Goal: Transaction & Acquisition: Purchase product/service

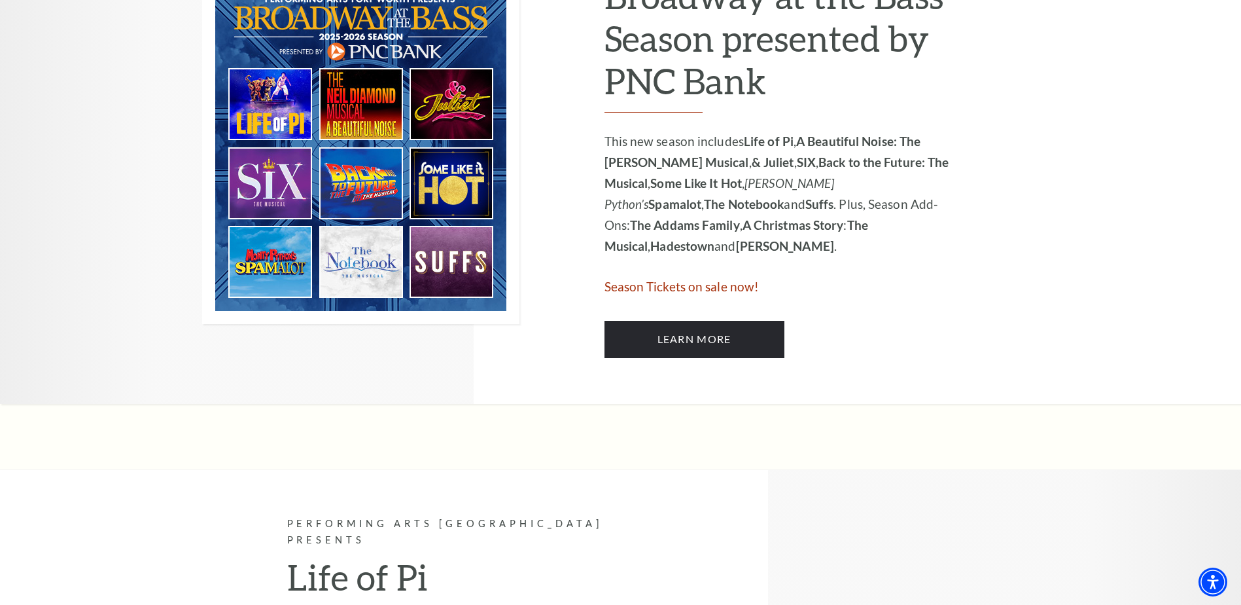
scroll to position [785, 0]
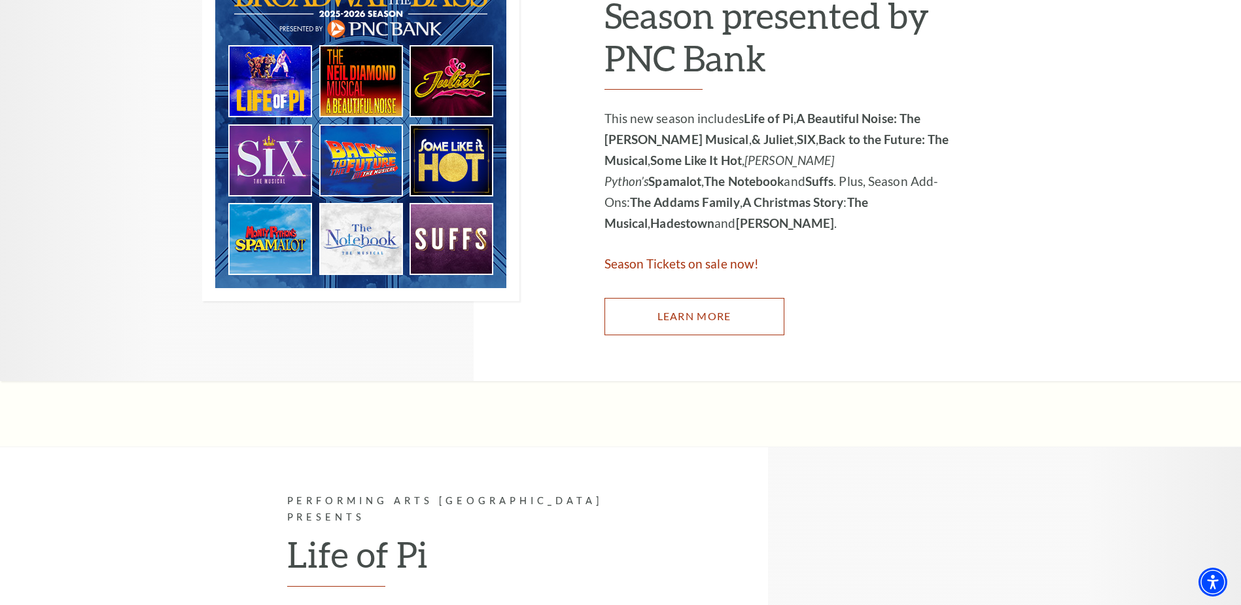
click at [728, 323] on link "Learn More" at bounding box center [695, 316] width 180 height 37
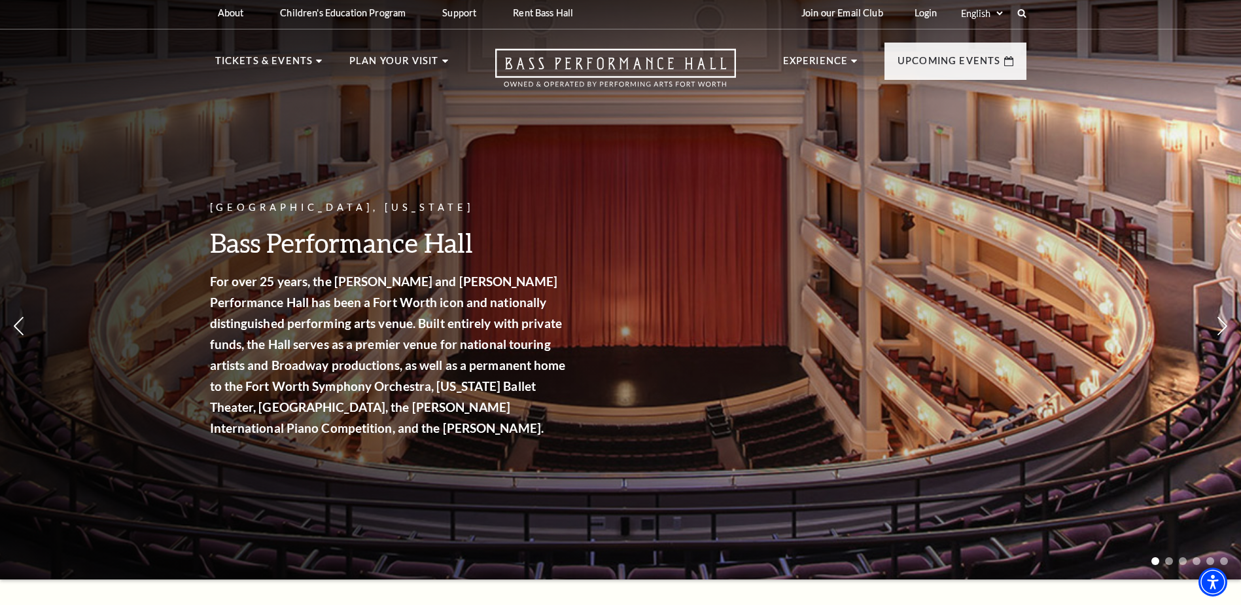
scroll to position [0, 0]
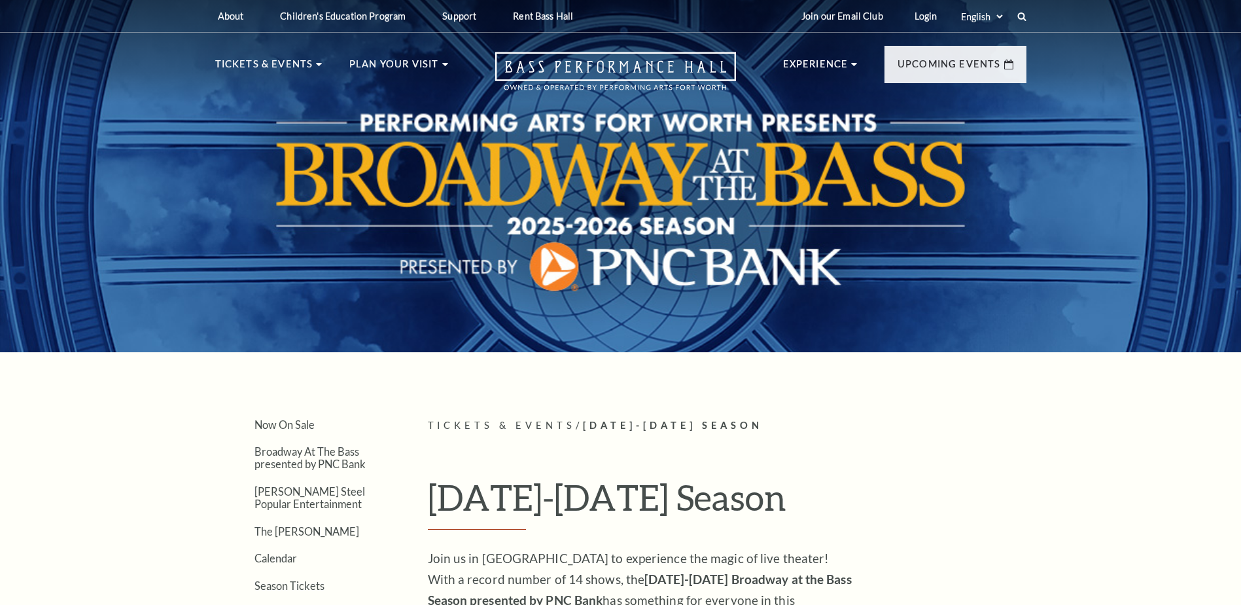
scroll to position [90, 0]
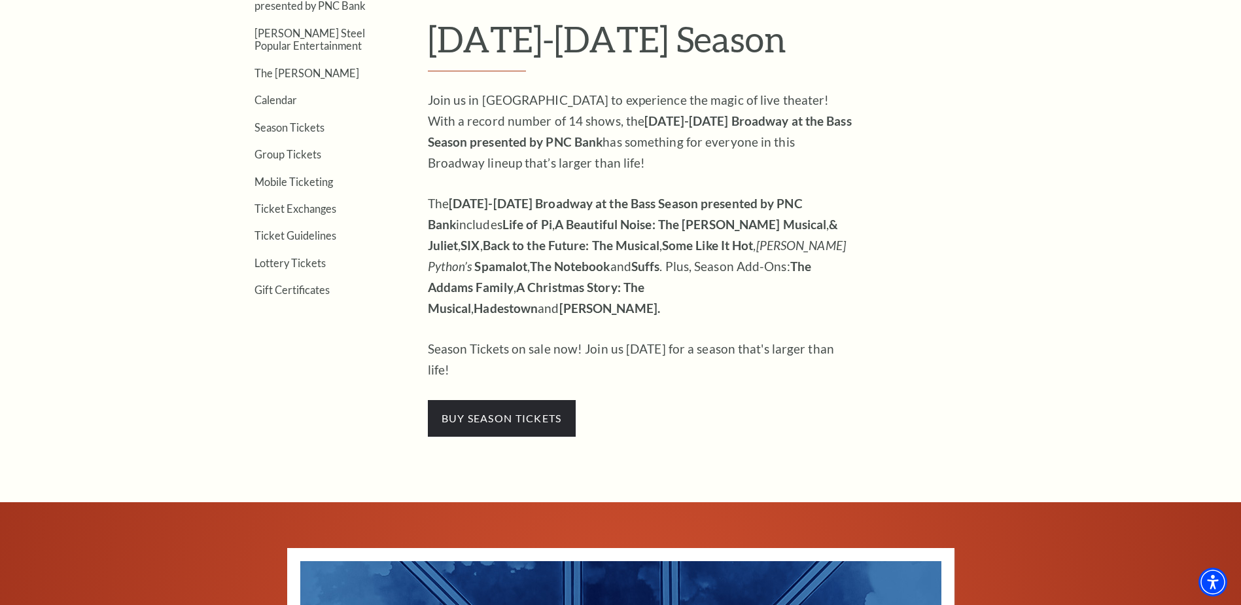
scroll to position [393, 0]
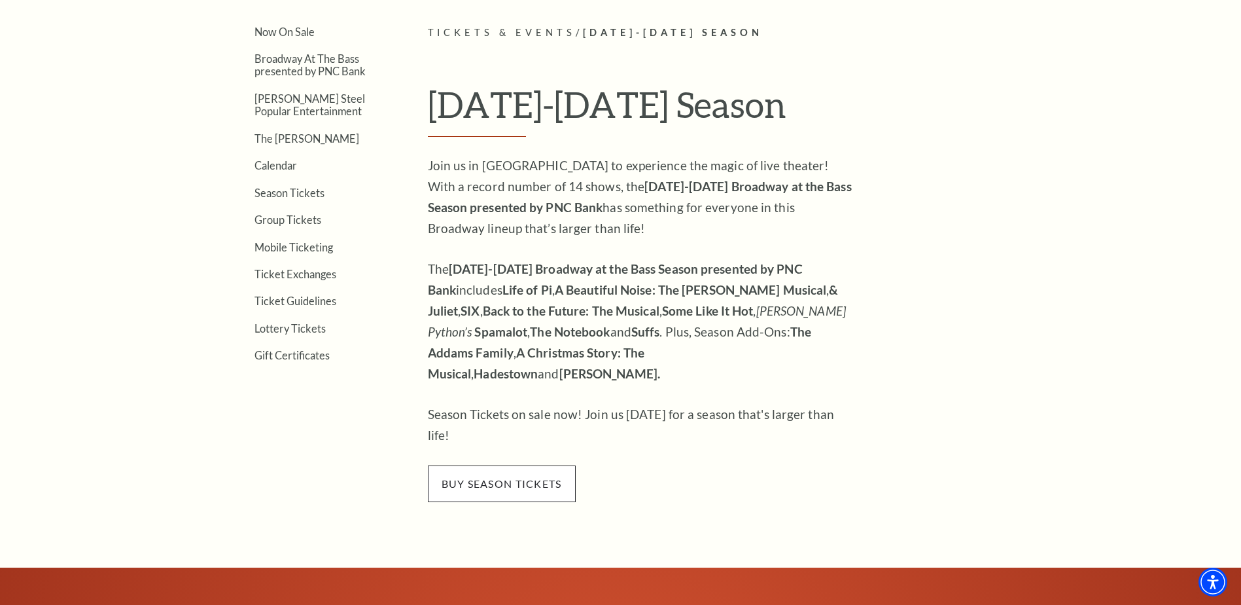
click at [507, 465] on span "buy season tickets" at bounding box center [502, 483] width 148 height 37
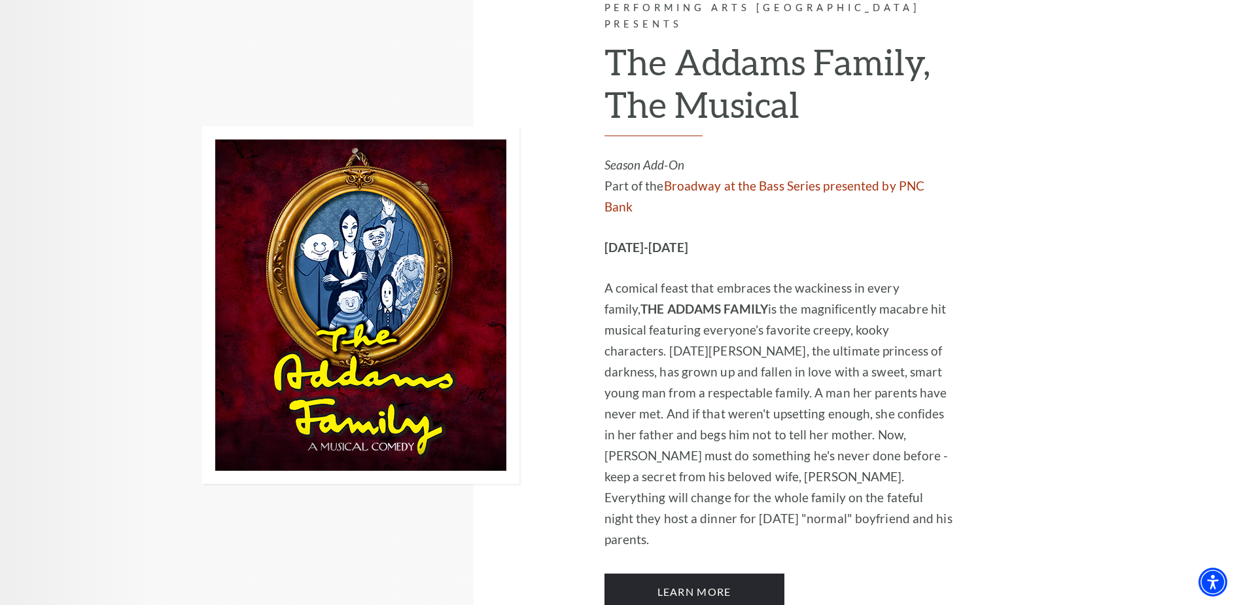
scroll to position [2421, 0]
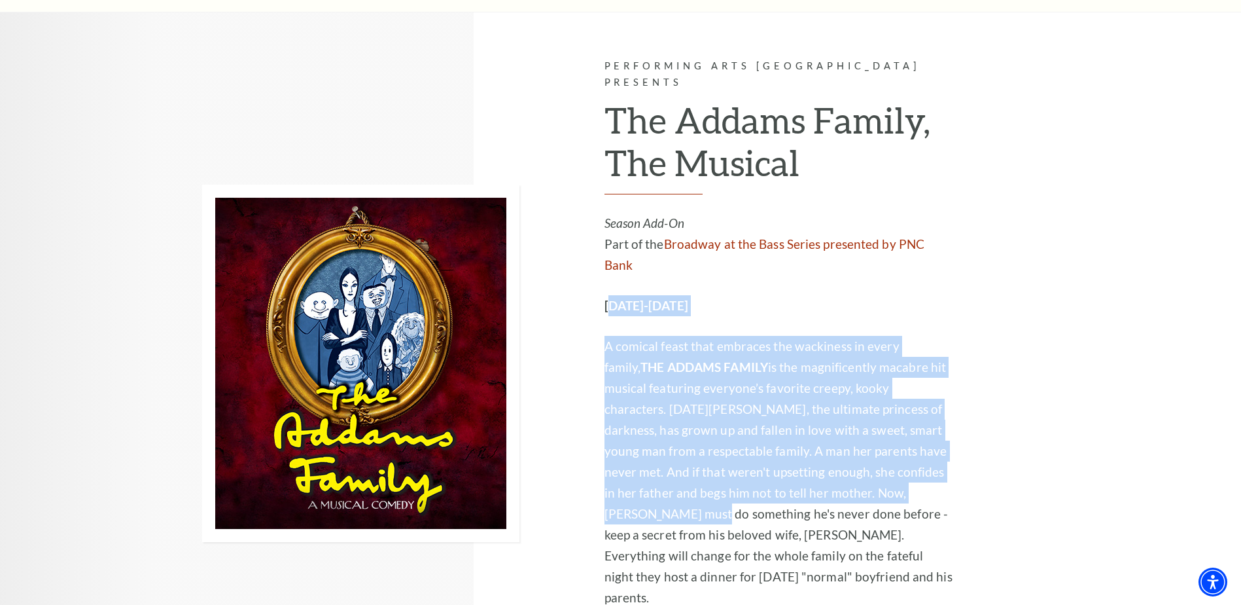
drag, startPoint x: 629, startPoint y: 162, endPoint x: 955, endPoint y: 348, distance: 375.4
click at [955, 348] on div "Performing Arts Fort Worth Presents The Addams Family, The Musical Season Add-O…" at bounding box center [822, 362] width 435 height 701
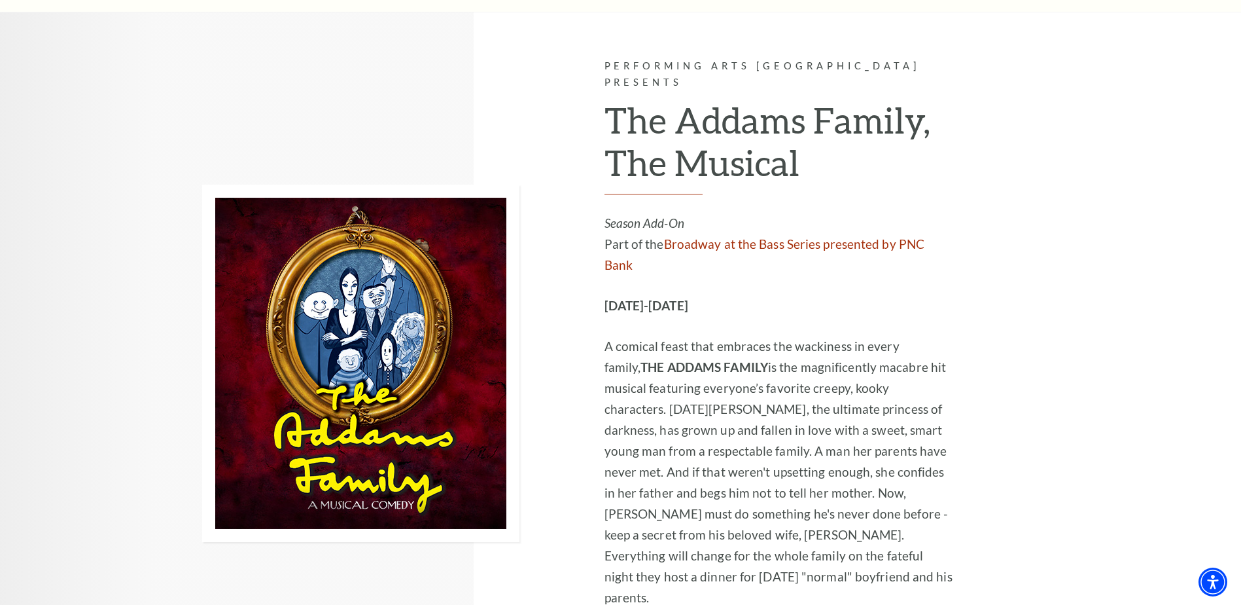
drag, startPoint x: 955, startPoint y: 348, endPoint x: 868, endPoint y: 419, distance: 111.6
click at [868, 419] on p "A comical feast that embraces the wackiness in every family, THE ADDAMS FAMILY …" at bounding box center [780, 472] width 350 height 272
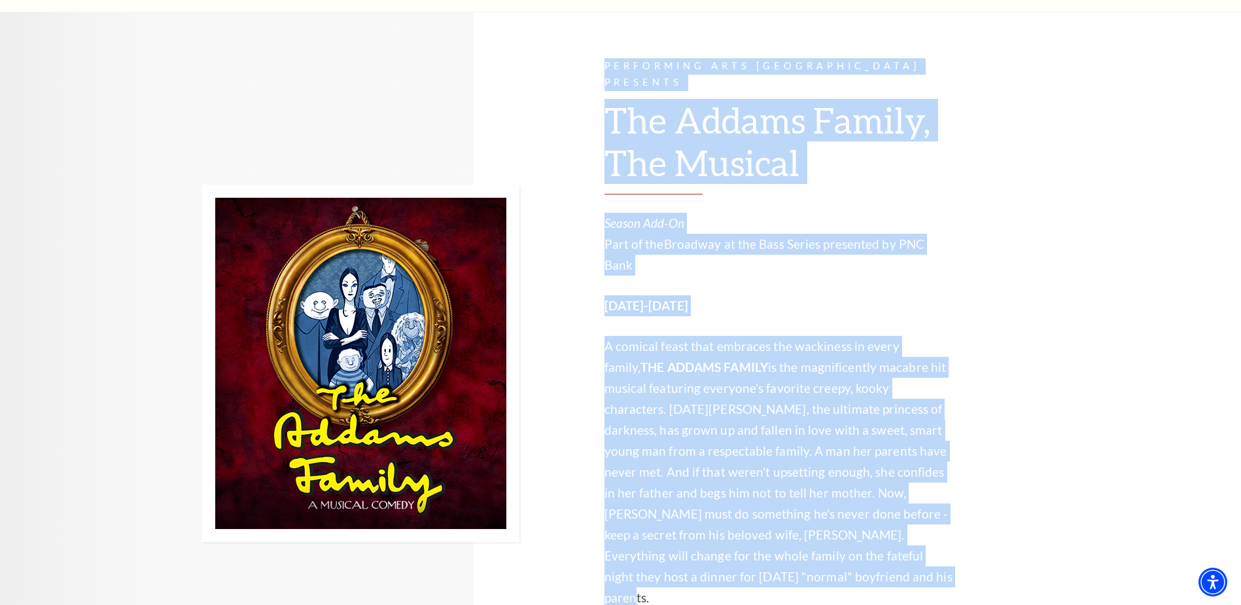
drag, startPoint x: 783, startPoint y: 414, endPoint x: 520, endPoint y: 172, distance: 357.5
click at [520, 172] on div "Performing Arts Fort Worth Presents The Addams Family, The Musical Season Add-O…" at bounding box center [620, 362] width 837 height 701
drag, startPoint x: 520, startPoint y: 172, endPoint x: 925, endPoint y: 318, distance: 429.9
click at [925, 336] on p "A comical feast that embraces the wackiness in every family, THE ADDAMS FAMILY …" at bounding box center [780, 472] width 350 height 272
drag, startPoint x: 832, startPoint y: 426, endPoint x: 598, endPoint y: 183, distance: 337.3
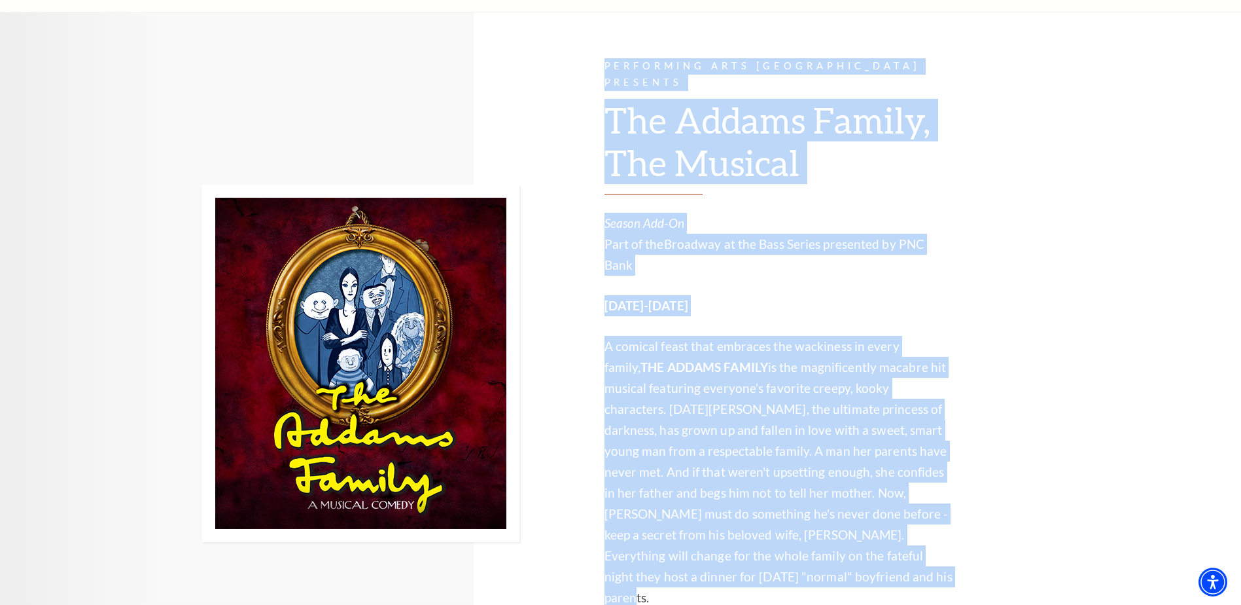
click at [598, 183] on div "Performing Arts Fort Worth Presents The Addams Family, The Musical Season Add-O…" at bounding box center [620, 362] width 837 height 701
drag, startPoint x: 598, startPoint y: 183, endPoint x: 882, endPoint y: 341, distance: 324.8
click at [881, 341] on p "A comical feast that embraces the wackiness in every family, THE ADDAMS FAMILY …" at bounding box center [780, 472] width 350 height 272
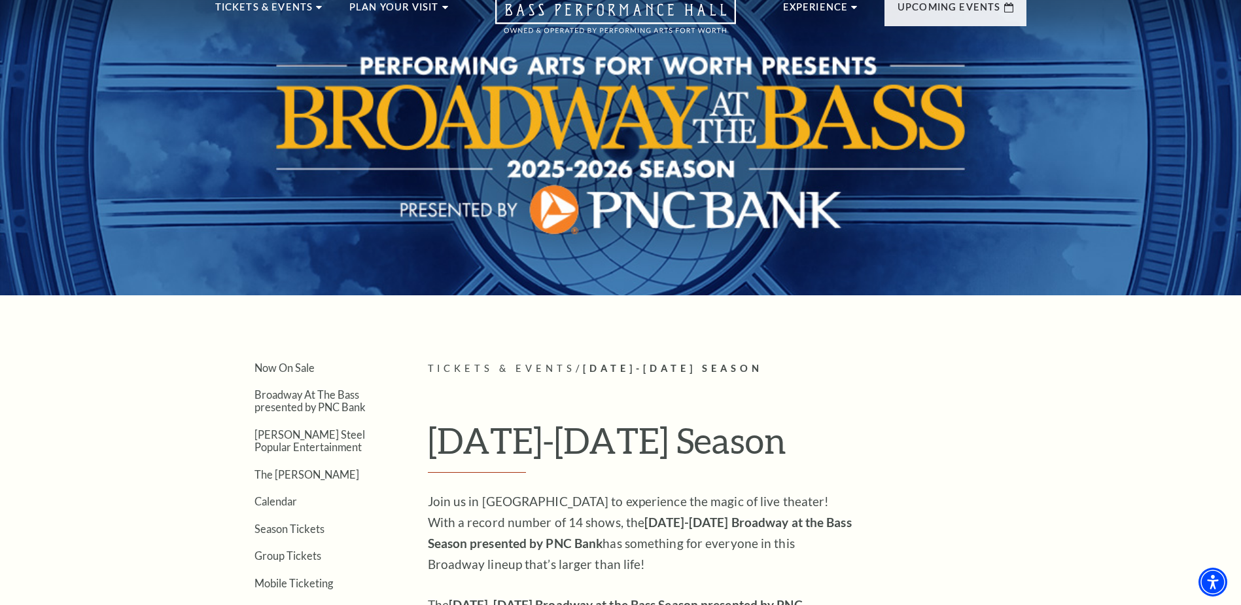
scroll to position [0, 0]
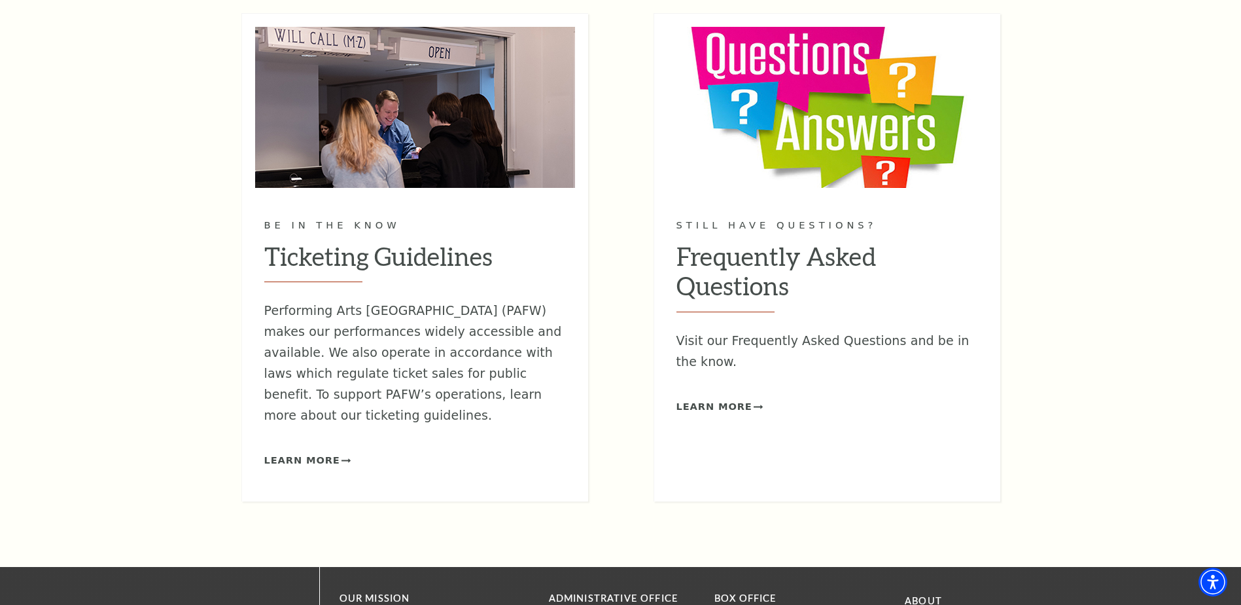
scroll to position [1439, 0]
